Goal: Contribute content: Contribute content

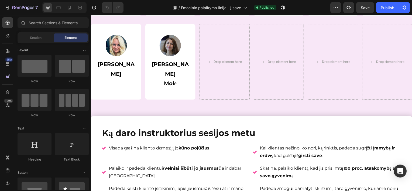
scroll to position [1019, 0]
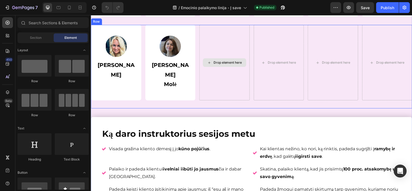
click at [210, 77] on div "Drop element here" at bounding box center [225, 63] width 51 height 76
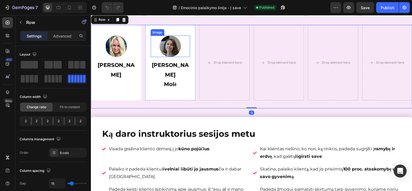
click at [169, 36] on div "Image [PERSON_NAME] Text Block Row" at bounding box center [171, 63] width 51 height 76
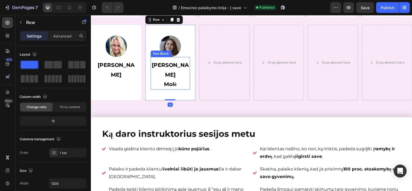
click at [186, 74] on p "[PERSON_NAME]" at bounding box center [170, 69] width 39 height 19
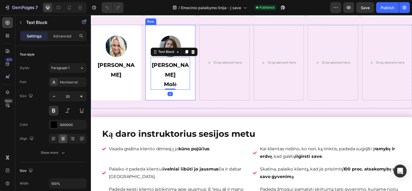
click at [193, 94] on div "Image [PERSON_NAME] Text Block 0 Row" at bounding box center [171, 63] width 51 height 76
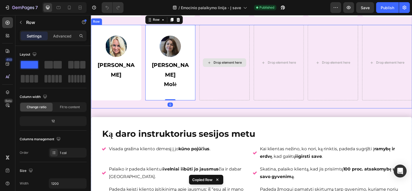
click at [220, 92] on div "Drop element here" at bounding box center [225, 63] width 51 height 76
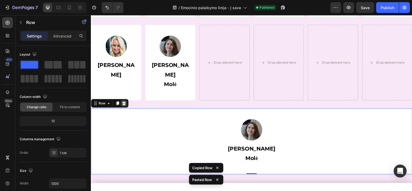
click at [123, 103] on icon at bounding box center [124, 104] width 4 height 4
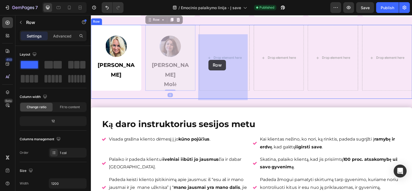
drag, startPoint x: 192, startPoint y: 64, endPoint x: 209, endPoint y: 60, distance: 18.0
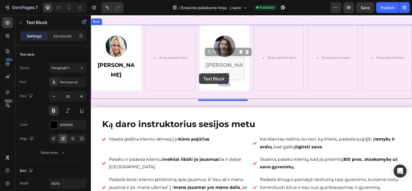
drag, startPoint x: 204, startPoint y: 74, endPoint x: 200, endPoint y: 74, distance: 4.3
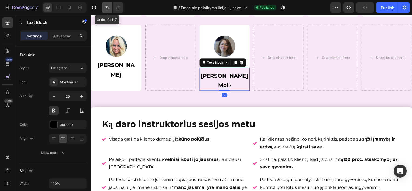
click at [105, 9] on icon "Undo/Redo" at bounding box center [106, 7] width 5 height 5
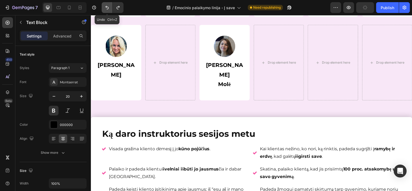
click at [105, 9] on icon "Undo/Redo" at bounding box center [106, 7] width 5 height 5
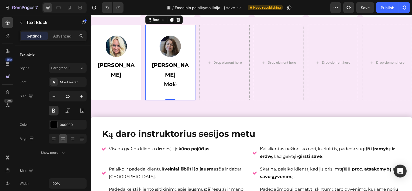
click at [179, 43] on div "Image [PERSON_NAME] Text Block Row 0" at bounding box center [171, 63] width 51 height 76
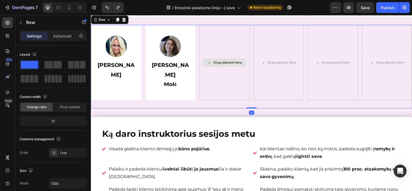
click at [228, 60] on div "Drop element here" at bounding box center [225, 63] width 51 height 76
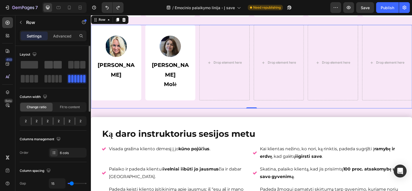
click at [47, 68] on span at bounding box center [48, 65] width 8 height 8
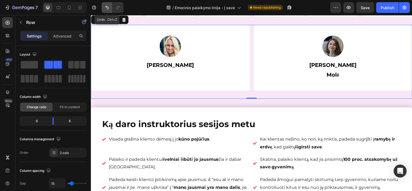
click at [105, 6] on icon "Undo/Redo" at bounding box center [106, 7] width 5 height 5
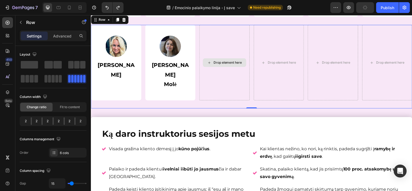
click at [222, 49] on div "Drop element here" at bounding box center [225, 63] width 51 height 76
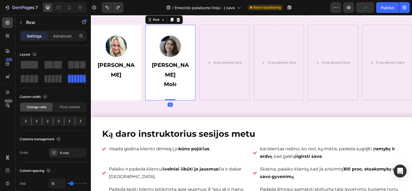
click at [186, 42] on div "Image [PERSON_NAME] Text Block Row 0" at bounding box center [171, 63] width 51 height 76
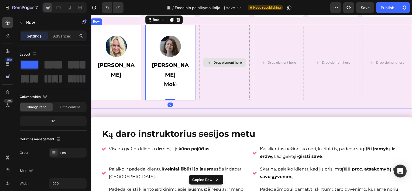
click at [215, 42] on div "Drop element here" at bounding box center [225, 63] width 51 height 76
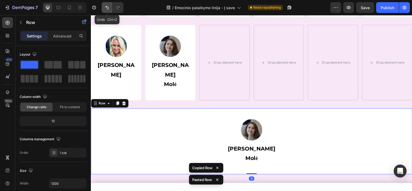
click at [105, 9] on icon "Undo/Redo" at bounding box center [106, 7] width 5 height 5
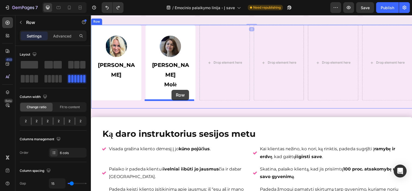
drag, startPoint x: 144, startPoint y: 26, endPoint x: 172, endPoint y: 90, distance: 70.2
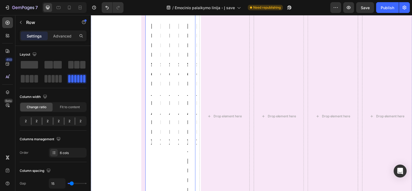
scroll to position [926, 0]
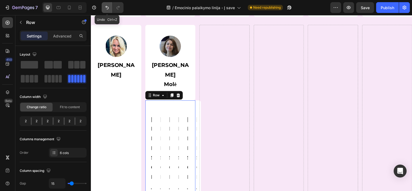
click at [107, 9] on icon "Undo/Redo" at bounding box center [106, 7] width 5 height 5
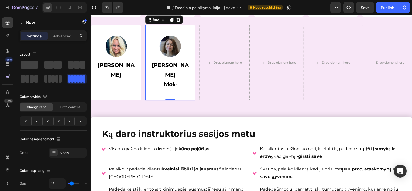
click at [167, 41] on div "Image [PERSON_NAME] Text Block Row 0" at bounding box center [171, 63] width 51 height 76
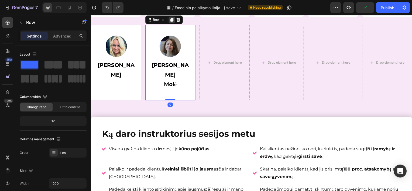
click at [171, 22] on icon at bounding box center [172, 20] width 3 height 4
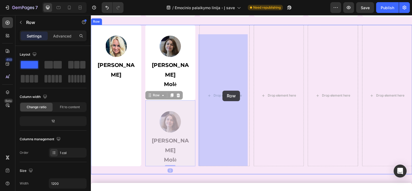
drag, startPoint x: 185, startPoint y: 110, endPoint x: 223, endPoint y: 91, distance: 43.0
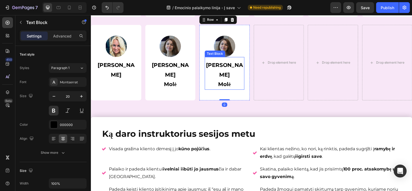
click at [224, 82] on strong "Molė" at bounding box center [225, 84] width 13 height 6
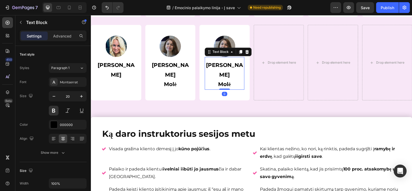
click at [224, 82] on strong "Molė" at bounding box center [225, 84] width 13 height 6
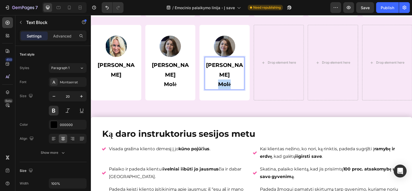
click at [224, 82] on strong "Molė" at bounding box center [225, 84] width 13 height 6
click at [219, 57] on img at bounding box center [226, 47] width 22 height 22
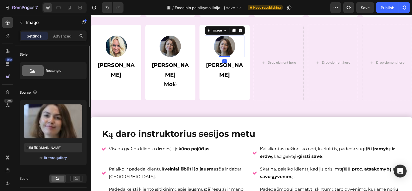
click at [58, 157] on div "Browse gallery" at bounding box center [55, 157] width 23 height 5
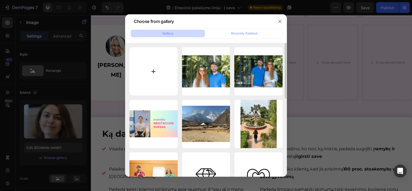
click at [155, 77] on input "file" at bounding box center [153, 71] width 48 height 48
type input "C:\fakepath\Emocinio palaikymo linijos Thumbnails.jpg"
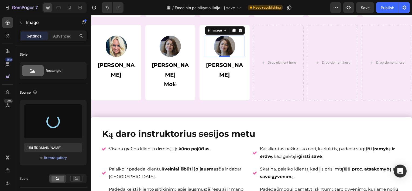
type input "[URL][DOMAIN_NAME]"
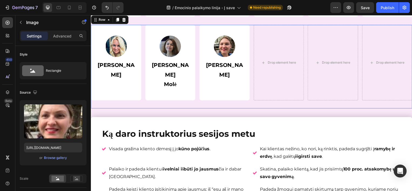
click at [227, 107] on div "Image [PERSON_NAME] Text Block Row Image [PERSON_NAME] Text Block Row Image [PE…" at bounding box center [252, 67] width 323 height 84
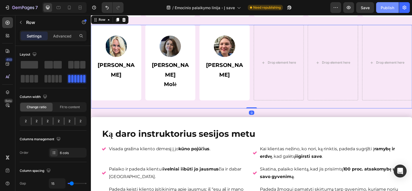
click at [382, 10] on div "Publish" at bounding box center [387, 8] width 13 height 6
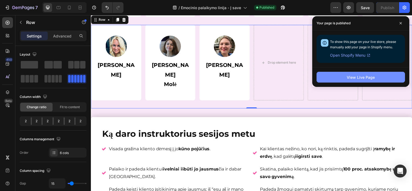
click at [357, 75] on div "View Live Page" at bounding box center [361, 77] width 28 height 6
